Goal: Obtain resource: Download file/media

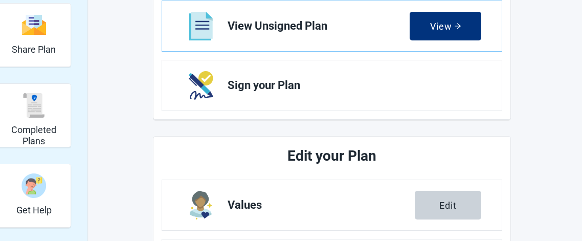
scroll to position [201, 0]
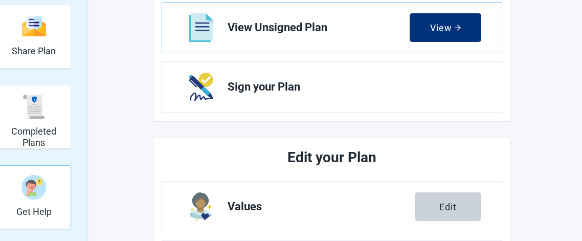
click at [26, 201] on div "Get Help" at bounding box center [33, 187] width 35 height 38
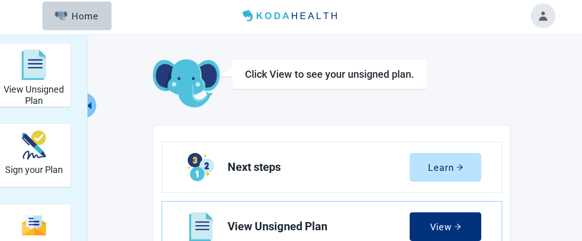
scroll to position [3, 0]
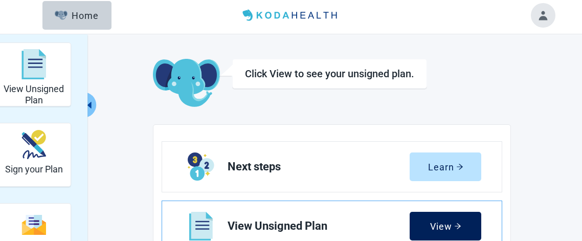
click at [459, 226] on icon "arrow-right" at bounding box center [457, 225] width 7 height 7
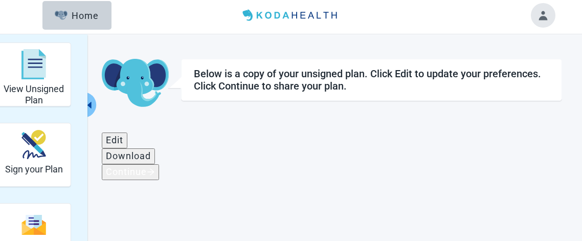
click at [452, 225] on div "Main content" at bounding box center [332, 218] width 460 height 77
click at [537, 13] on button "Toggle account menu" at bounding box center [543, 15] width 25 height 25
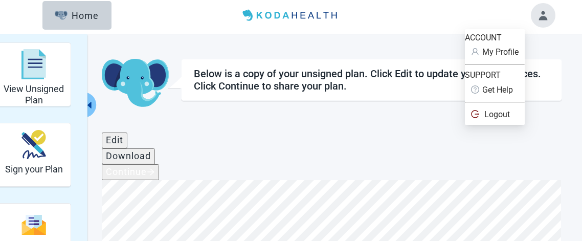
click at [434, 108] on div "Below is a copy of your unsigned plan. Click Edit to update your preferences. C…" at bounding box center [332, 216] width 460 height 314
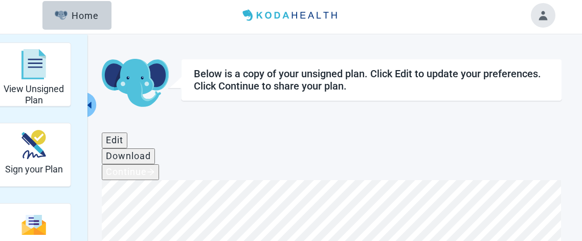
click at [151, 151] on div "Download" at bounding box center [128, 156] width 45 height 10
